Goal: Task Accomplishment & Management: Manage account settings

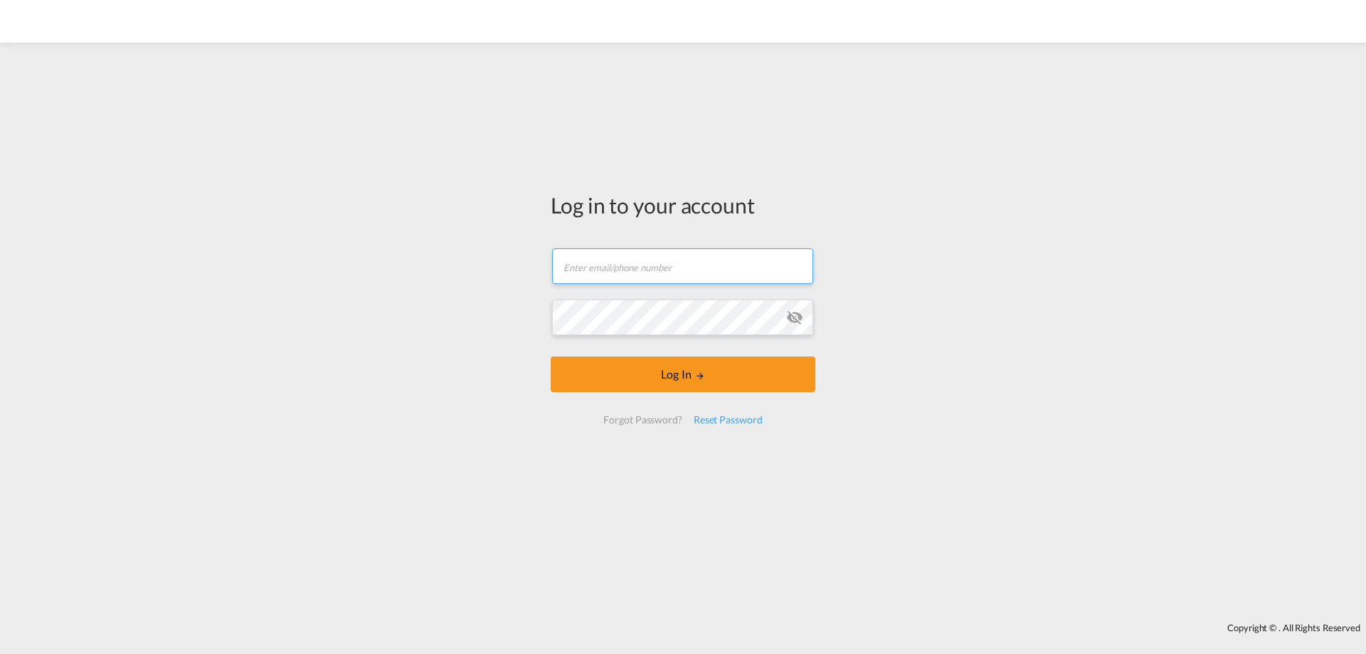
click at [630, 266] on input "text" at bounding box center [682, 266] width 261 height 36
type input "[EMAIL_ADDRESS][DOMAIN_NAME]"
drag, startPoint x: 1240, startPoint y: 1, endPoint x: 1056, endPoint y: 511, distance: 542.0
click at [1056, 511] on div "Log in to your account Email field is required Password field is required Log I…" at bounding box center [683, 332] width 1366 height 565
click at [604, 258] on input "text" at bounding box center [682, 266] width 261 height 36
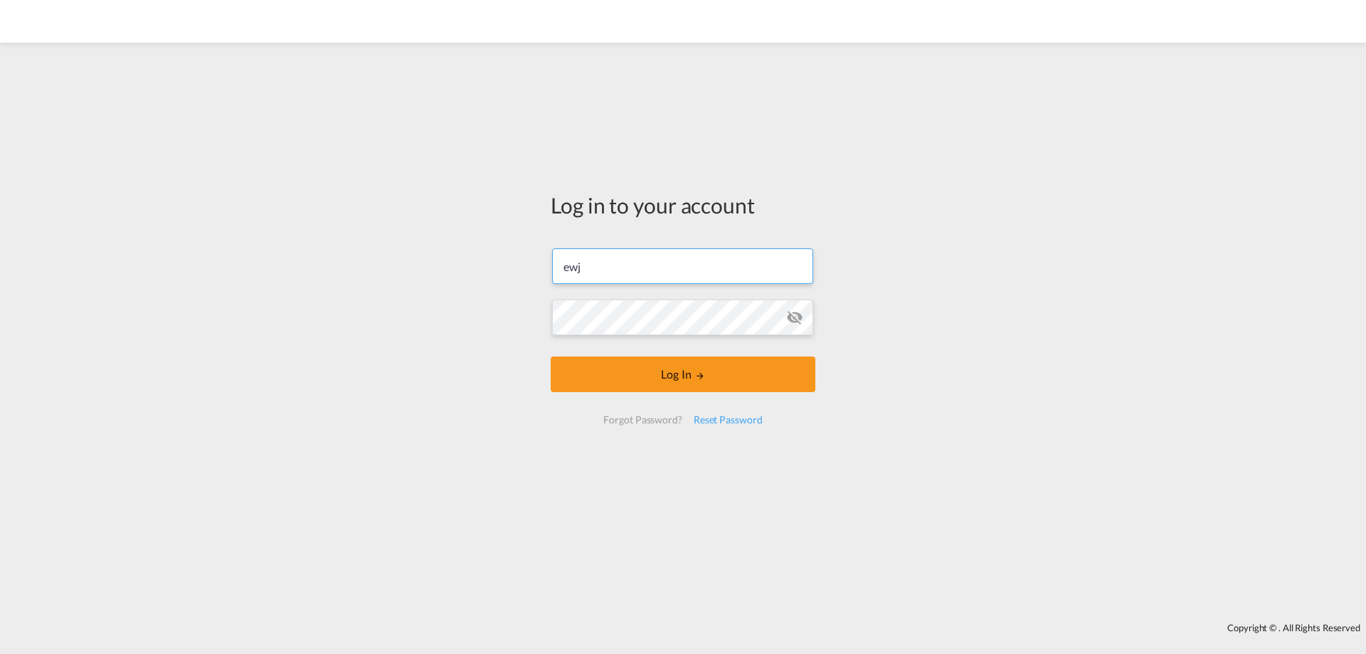
type input "[EMAIL_ADDRESS][DOMAIN_NAME]"
click at [798, 317] on md-icon "icon-eye-off" at bounding box center [794, 317] width 17 height 17
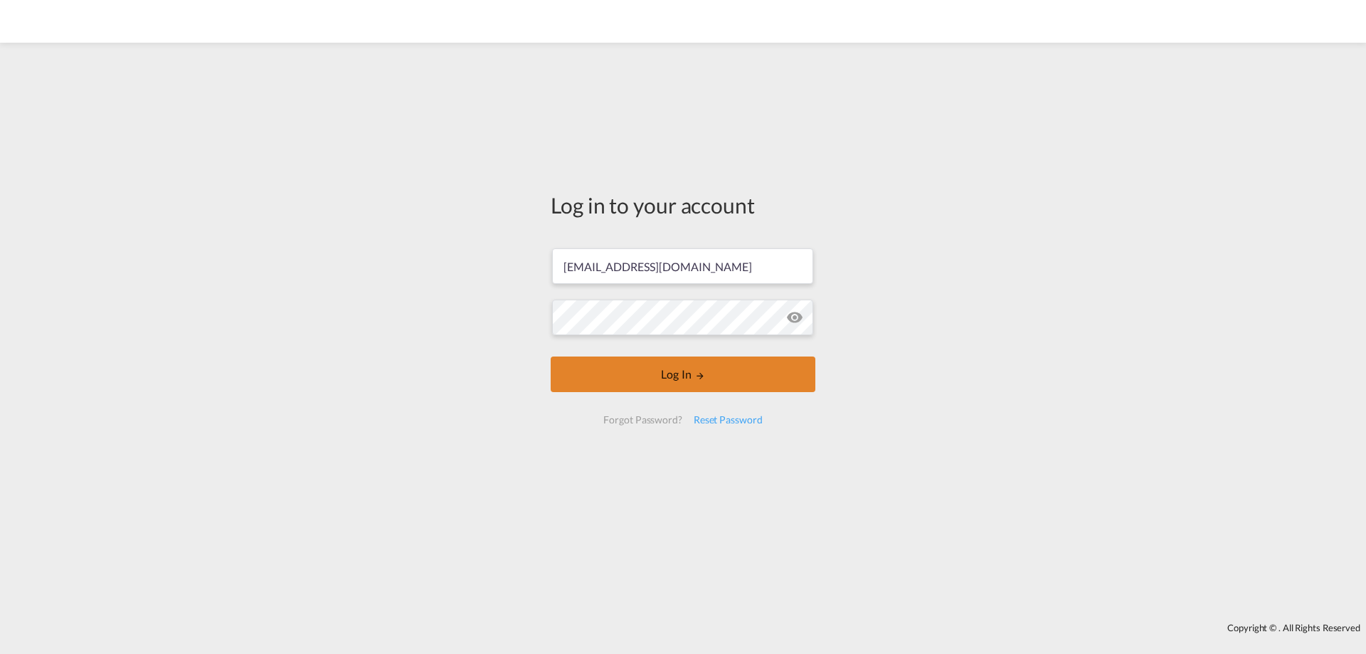
click at [698, 377] on md-icon "LOGIN" at bounding box center [700, 376] width 10 height 10
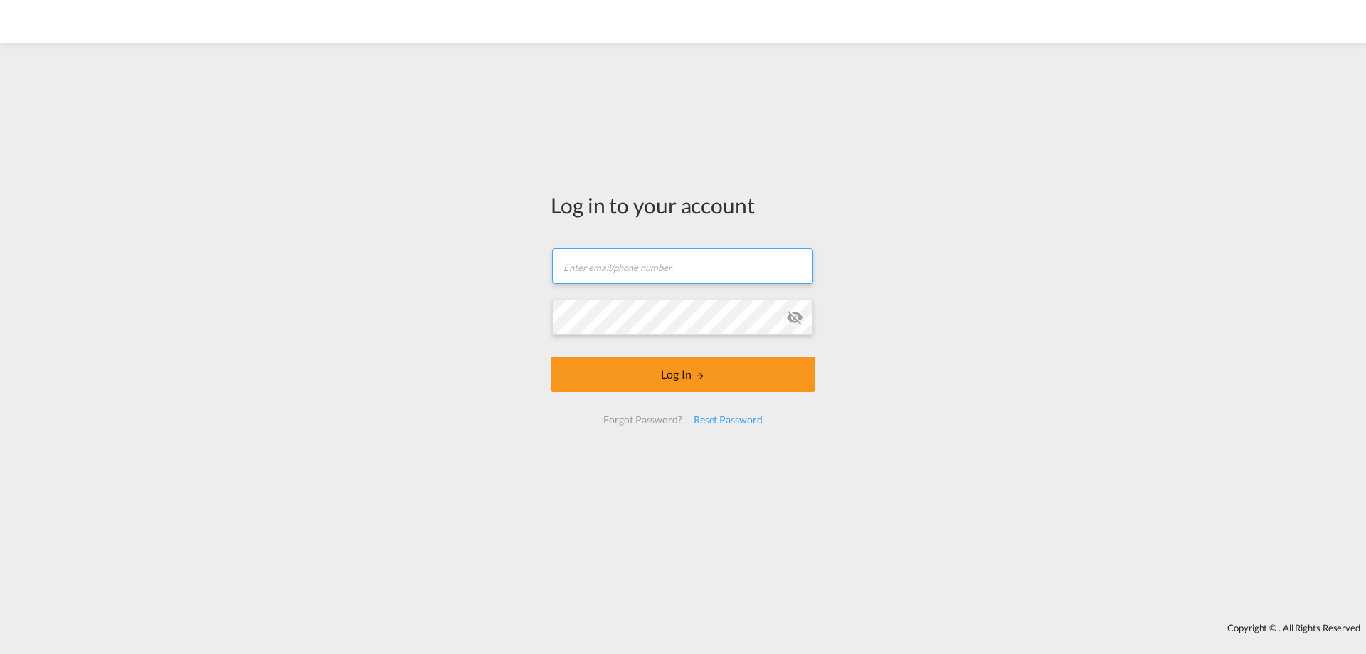
click at [681, 270] on input "text" at bounding box center [682, 266] width 261 height 36
type input "[EMAIL_ADDRESS][DOMAIN_NAME]"
click at [792, 323] on md-icon "icon-eye-off" at bounding box center [794, 317] width 17 height 17
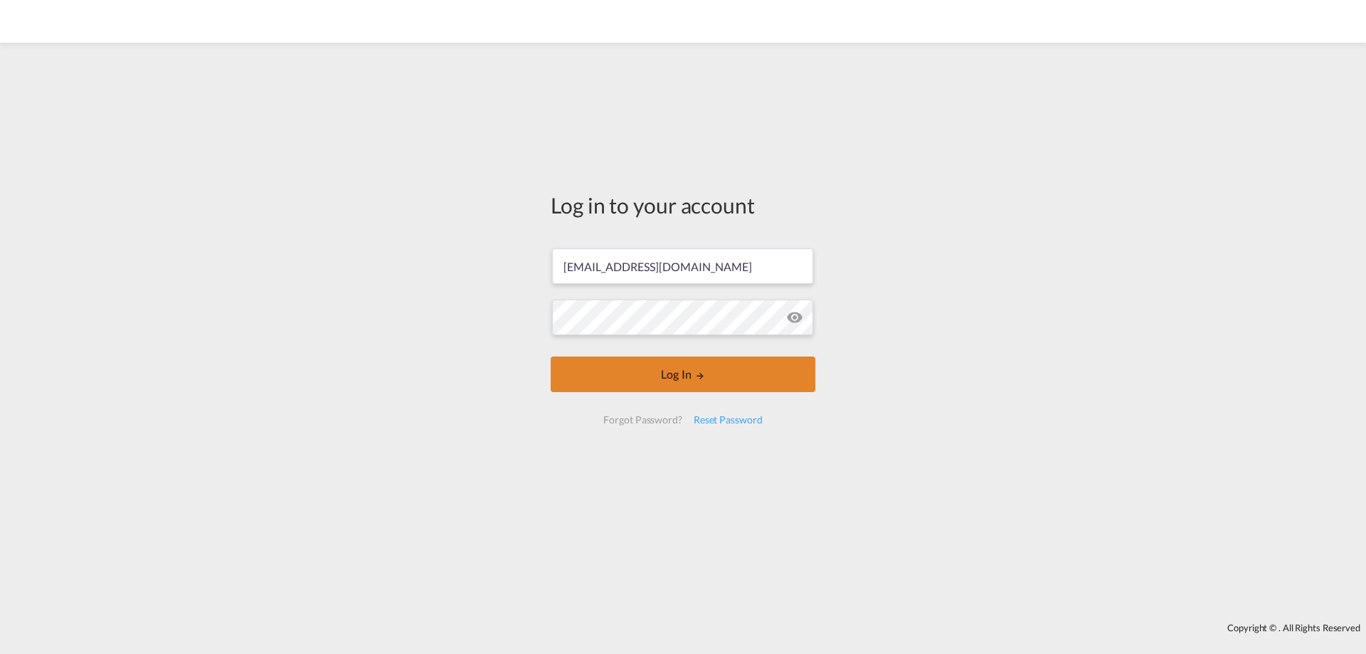
click at [676, 378] on button "Log In" at bounding box center [683, 374] width 265 height 36
